Goal: Task Accomplishment & Management: Complete application form

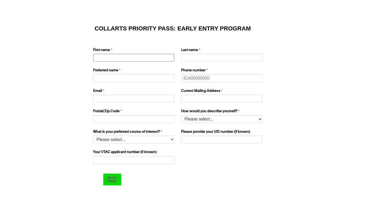
click at [117, 59] on input "First name" at bounding box center [133, 58] width 81 height 8
type input "Samara"
click at [184, 58] on input "Last name" at bounding box center [221, 58] width 81 height 8
type input "[PERSON_NAME]"
click at [110, 78] on input "Preferred name" at bounding box center [133, 78] width 81 height 8
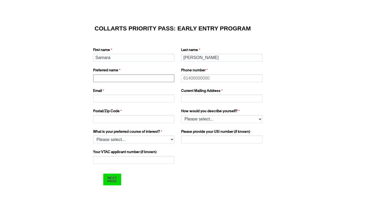
type input "Samara"
click at [190, 77] on input "Phone number" at bounding box center [221, 78] width 81 height 8
type input "61411965778"
click at [140, 103] on div "Email" at bounding box center [134, 95] width 87 height 17
click at [137, 99] on input "Email" at bounding box center [133, 99] width 81 height 8
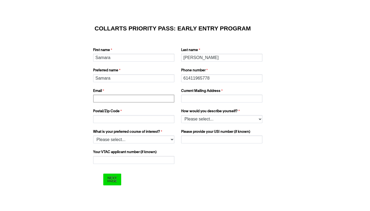
type input "[EMAIL_ADDRESS][DOMAIN_NAME]"
click at [198, 98] on input "Current Mailing Address" at bounding box center [221, 99] width 81 height 8
type input "[EMAIL_ADDRESS][DOMAIN_NAME]"
click at [123, 119] on input "Postal/Zip Code" at bounding box center [133, 119] width 81 height 8
type input "3912"
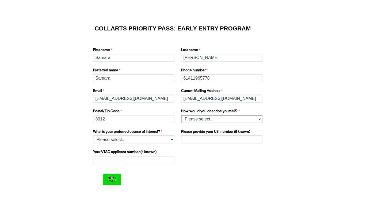
click at [200, 122] on select "Please select... I’m currently in Year 12 I've completed Year 12 and took a gap…" at bounding box center [221, 119] width 81 height 8
select select "tfa_158"
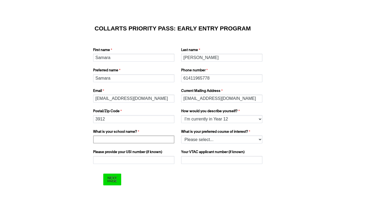
click at [158, 142] on input "What is your school name?" at bounding box center [133, 140] width 81 height 8
type input "[GEOGRAPHIC_DATA]"
click at [205, 140] on select "Please select... 2D Animation Acting Audio Engineering Comedy Digital & Social …" at bounding box center [221, 140] width 81 height 8
select select "tfa_1213"
click at [143, 158] on input "Please provide your USI number (if known)" at bounding box center [133, 160] width 81 height 8
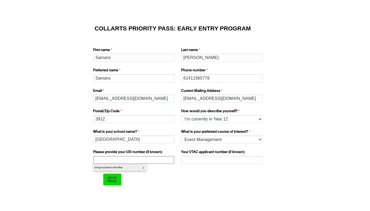
type input "5LGQFE4282"
click at [196, 160] on input "Your VTAC applicant number (if known)" at bounding box center [221, 160] width 81 height 8
